Goal: Task Accomplishment & Management: Use online tool/utility

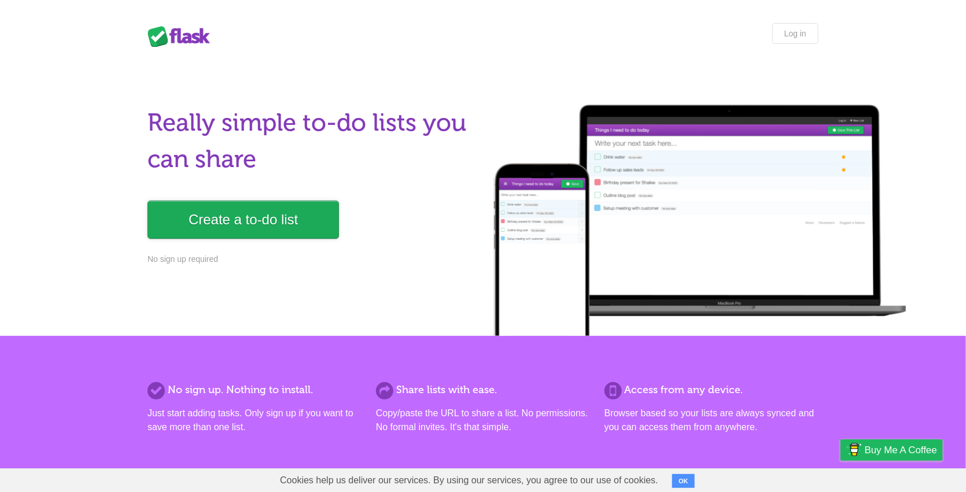
click at [282, 207] on link "Create a to-do list" at bounding box center [242, 220] width 191 height 38
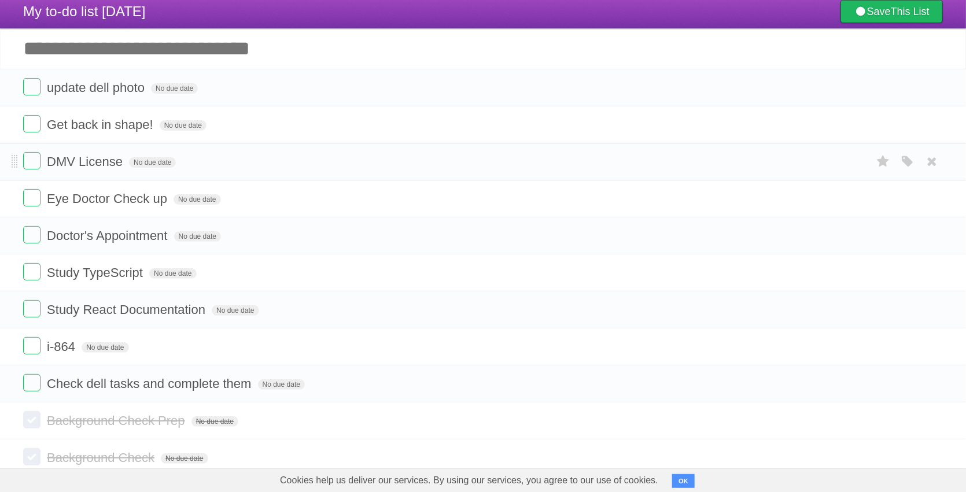
scroll to position [51, 0]
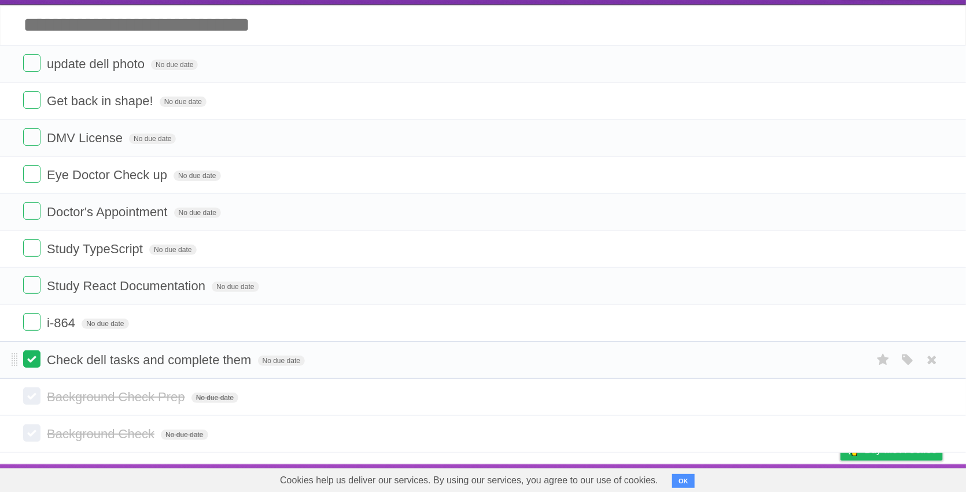
click at [34, 355] on label at bounding box center [31, 358] width 17 height 17
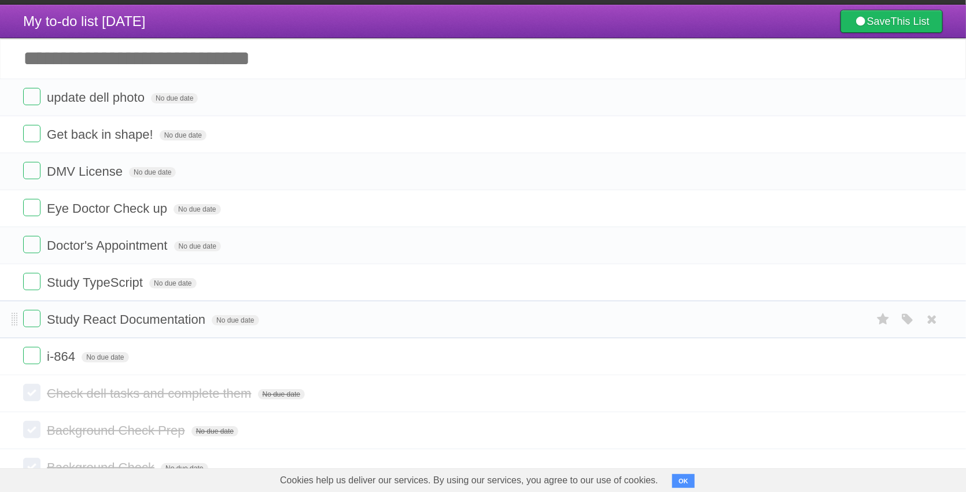
scroll to position [0, 0]
